Goal: Register for event/course

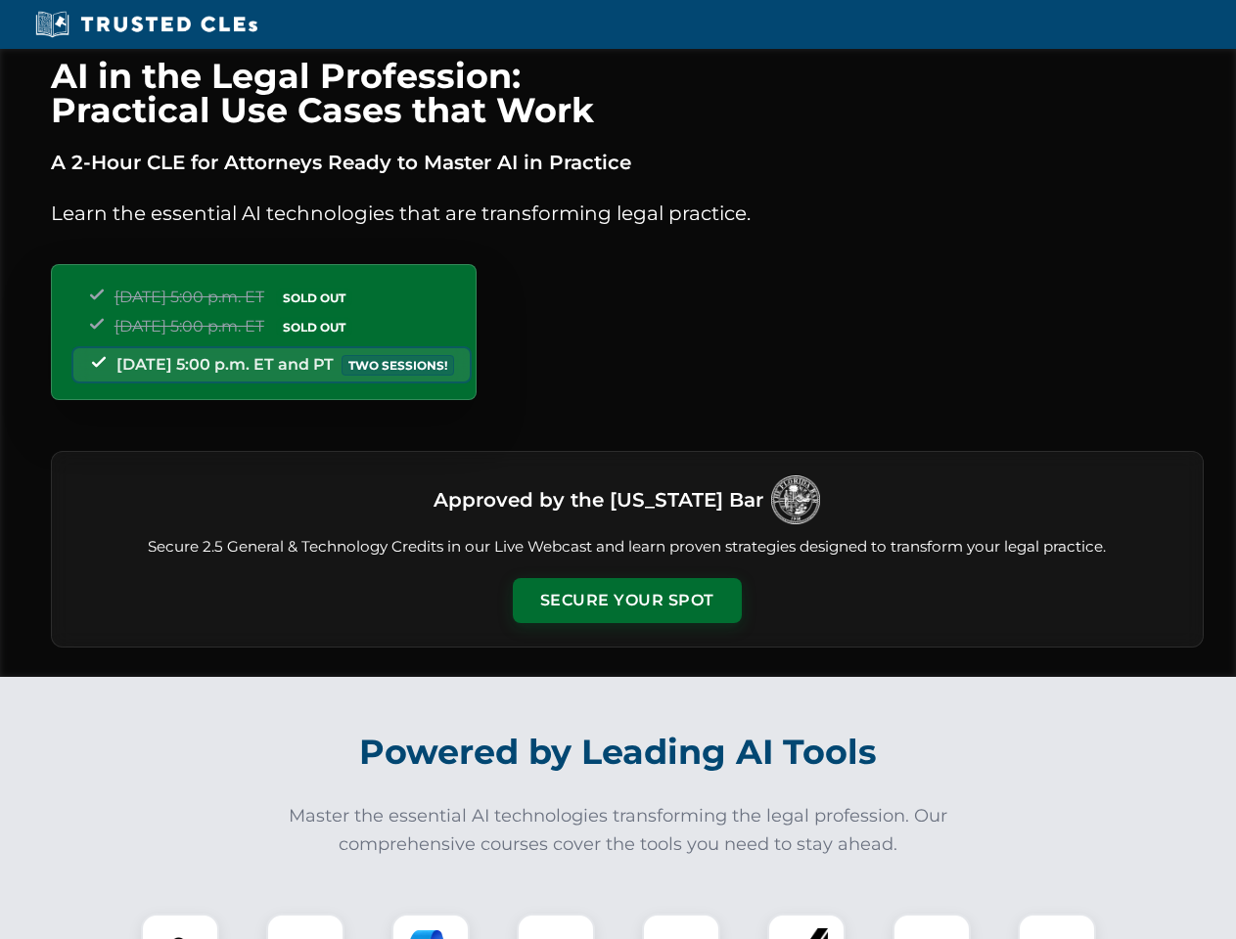
click at [626, 601] on button "Secure Your Spot" at bounding box center [627, 600] width 229 height 45
click at [180, 927] on img at bounding box center [180, 953] width 57 height 57
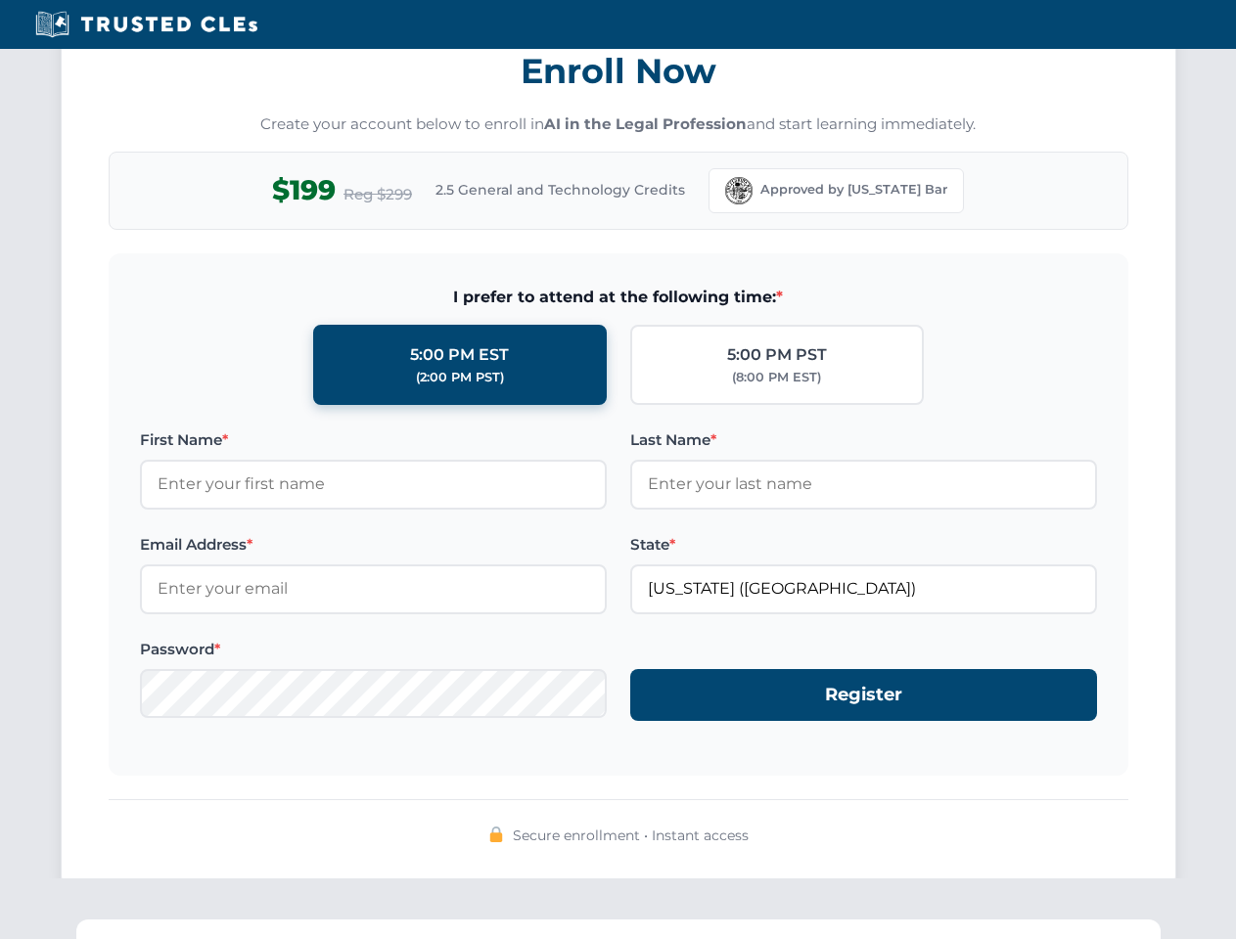
scroll to position [1921, 0]
